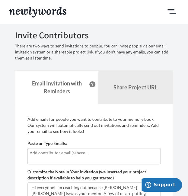
click at [40, 151] on input "text" at bounding box center [94, 152] width 129 height 7
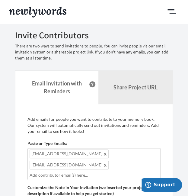
click at [43, 172] on input "text" at bounding box center [94, 175] width 129 height 7
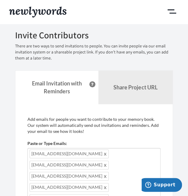
click at [71, 175] on div "[EMAIL_ADDRESS][DOMAIN_NAME] [EMAIL_ADDRESS][DOMAIN_NAME] [DOMAIN_NAME][EMAIL_A…" at bounding box center [93, 180] width 133 height 65
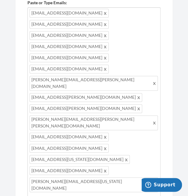
click at [98, 91] on div "[EMAIL_ADDRESS][DOMAIN_NAME] [EMAIL_ADDRESS][DOMAIN_NAME] [DOMAIN_NAME][EMAIL_A…" at bounding box center [93, 104] width 133 height 195
click at [91, 125] on div "[EMAIL_ADDRESS][DOMAIN_NAME] [EMAIL_ADDRESS][DOMAIN_NAME] [DOMAIN_NAME][EMAIL_A…" at bounding box center [93, 135] width 133 height 257
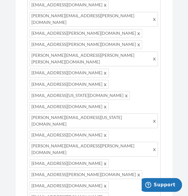
scroll to position [205, 0]
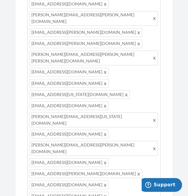
drag, startPoint x: 35, startPoint y: 99, endPoint x: 65, endPoint y: 110, distance: 31.3
drag, startPoint x: 164, startPoint y: 126, endPoint x: 168, endPoint y: 146, distance: 20.1
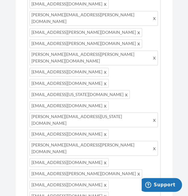
click at [168, 146] on div "Add emails for people you want to contribute to your memory book. Our system wi…" at bounding box center [94, 122] width 158 height 447
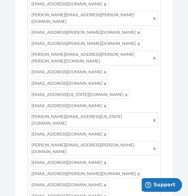
click at [136, 54] on div "[EMAIL_ADDRESS][DOMAIN_NAME] [EMAIL_ADDRESS][DOMAIN_NAME] [DOMAIN_NAME][EMAIL_A…" at bounding box center [93, 76] width 133 height 268
click at [75, 67] on div "[EMAIL_ADDRESS][DOMAIN_NAME] [EMAIL_ADDRESS][DOMAIN_NAME] [DOMAIN_NAME][EMAIL_A…" at bounding box center [93, 81] width 133 height 279
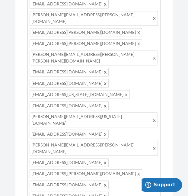
click at [80, 71] on div "[EMAIL_ADDRESS][DOMAIN_NAME] [EMAIL_ADDRESS][DOMAIN_NAME] [DOMAIN_NAME][EMAIL_A…" at bounding box center [93, 81] width 133 height 279
click at [106, 75] on div "[EMAIL_ADDRESS][DOMAIN_NAME] [EMAIL_ADDRESS][DOMAIN_NAME] [DOMAIN_NAME][EMAIL_A…" at bounding box center [93, 99] width 133 height 314
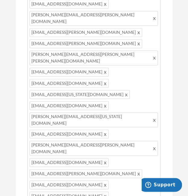
scroll to position [33, 0]
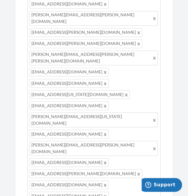
scroll to position [2, 0]
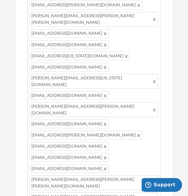
scroll to position [244, 0]
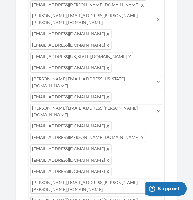
scroll to position [87, 0]
type textarea "Hi everyone! I'm reaching out because [PERSON_NAME] [PERSON_NAME] is/was your m…"
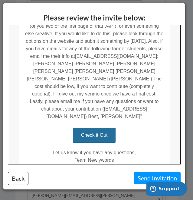
scroll to position [205, 0]
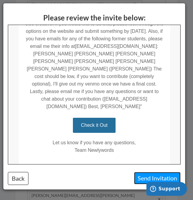
click at [139, 174] on button "Send Invitation" at bounding box center [157, 178] width 46 height 12
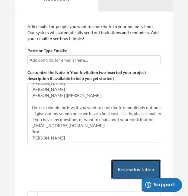
scroll to position [0, 0]
